Goal: Task Accomplishment & Management: Manage account settings

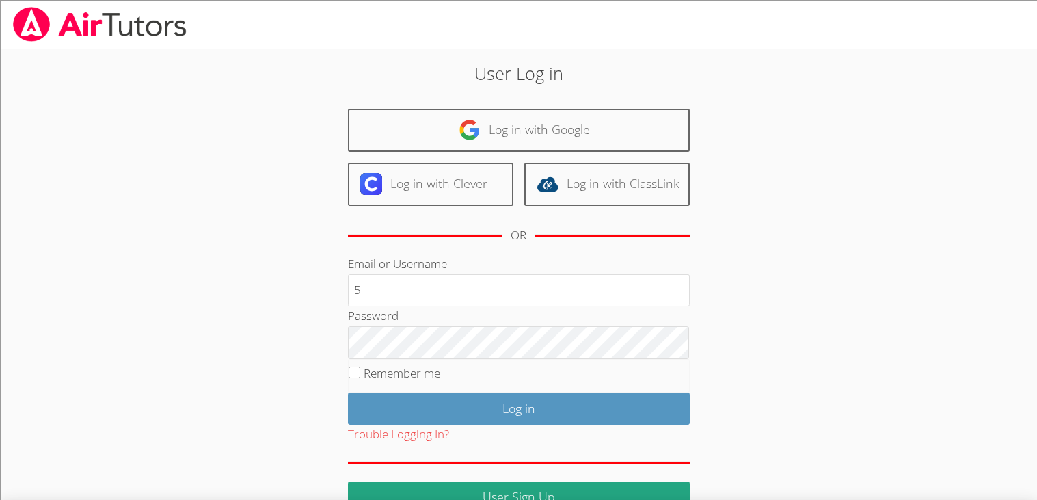
type input "5"
click at [348, 392] on input "Log in" at bounding box center [519, 408] width 342 height 32
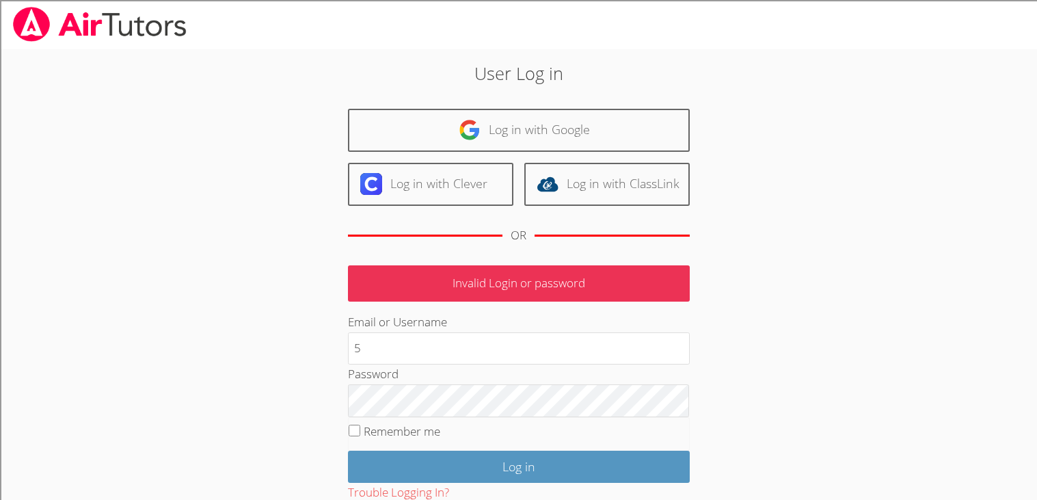
click at [348, 450] on input "Log in" at bounding box center [519, 466] width 342 height 32
click at [472, 360] on input "5" at bounding box center [519, 348] width 342 height 33
click at [488, 353] on input "5" at bounding box center [519, 348] width 342 height 33
click at [465, 368] on div "Password" at bounding box center [519, 390] width 342 height 53
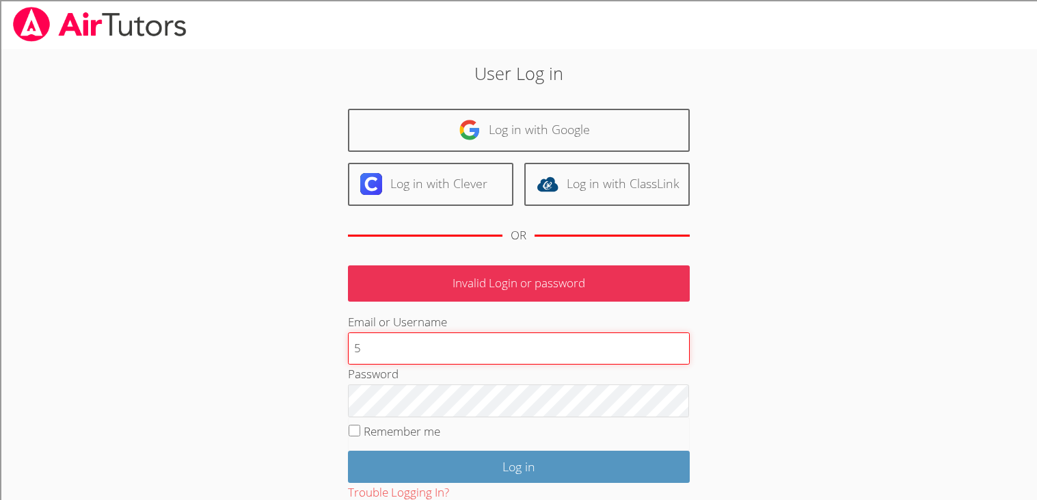
click at [441, 355] on input "5" at bounding box center [519, 348] width 342 height 33
type input "5h"""""""""""""""""""""""""""""""""""""""""""""""""""""""""""""""""""""""""""""…"
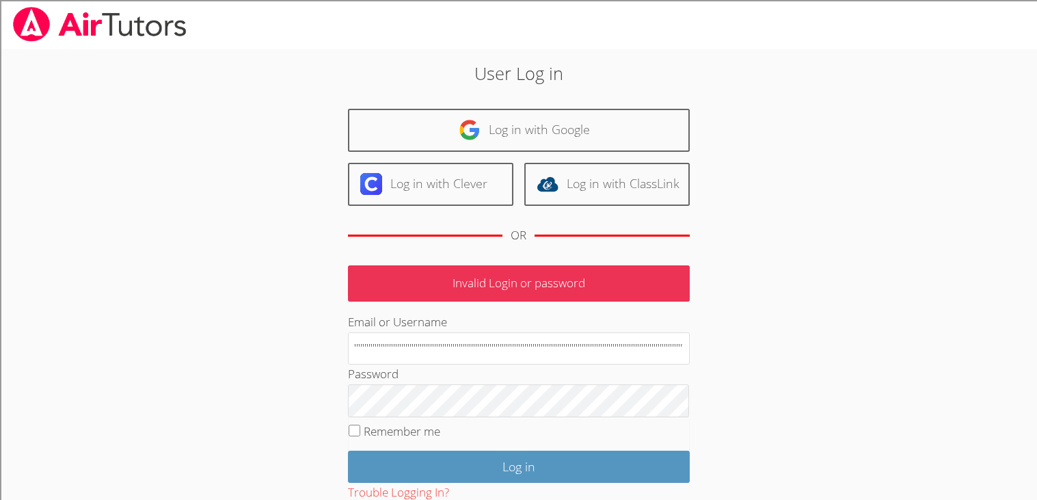
click at [752, 306] on div "User Log in Log in with Google Log in with Clever Log in with ClassLink OR Inva…" at bounding box center [518, 315] width 560 height 510
